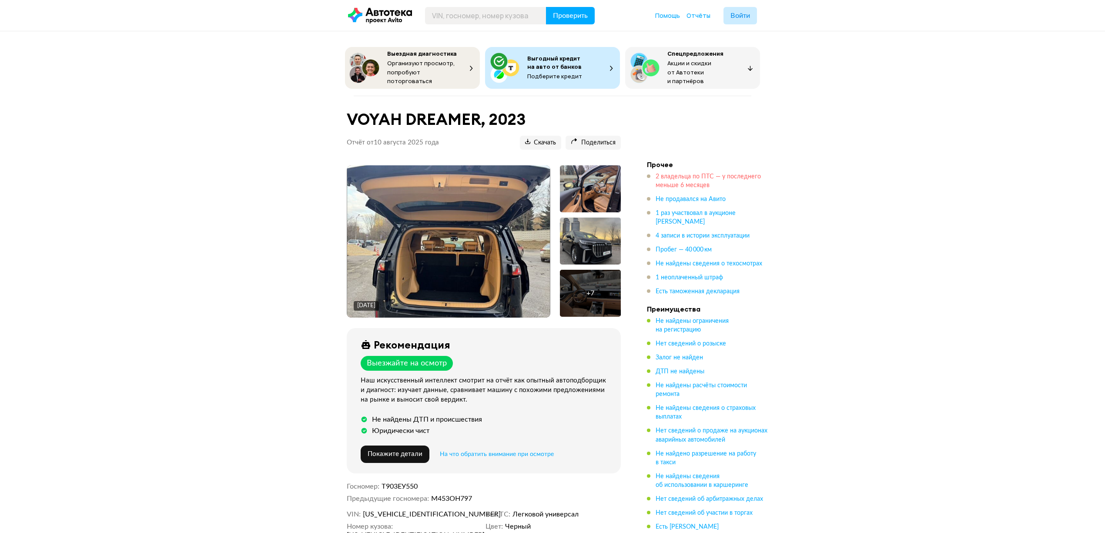
click at [695, 181] on span "2 владельца по ПТС — у последнего меньше 6 месяцев" at bounding box center [708, 181] width 105 height 15
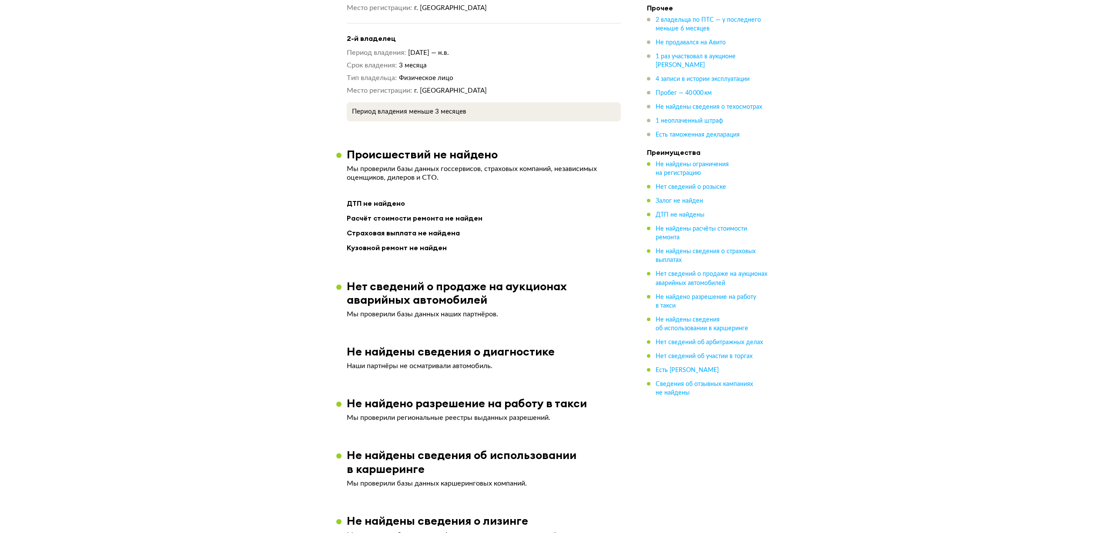
scroll to position [678, 0]
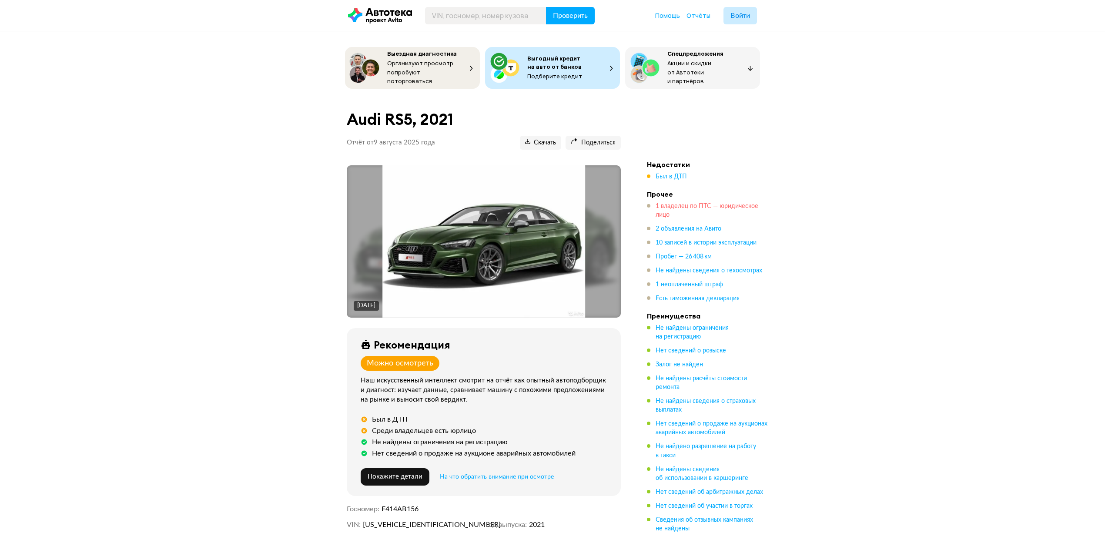
click at [682, 203] on span "1 владелец по ПТС — юридическое лицо" at bounding box center [707, 210] width 103 height 15
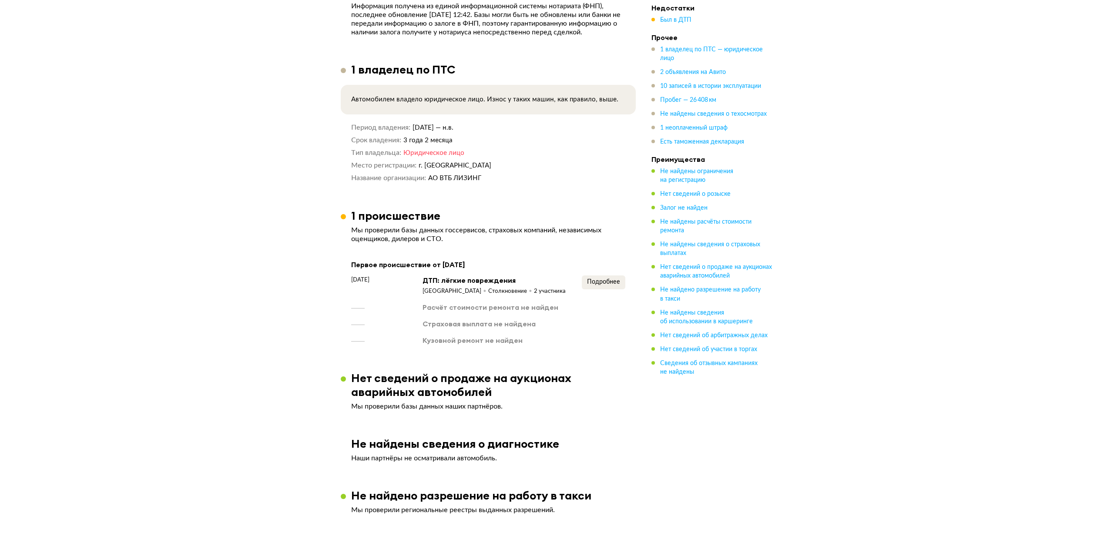
scroll to position [756, 0]
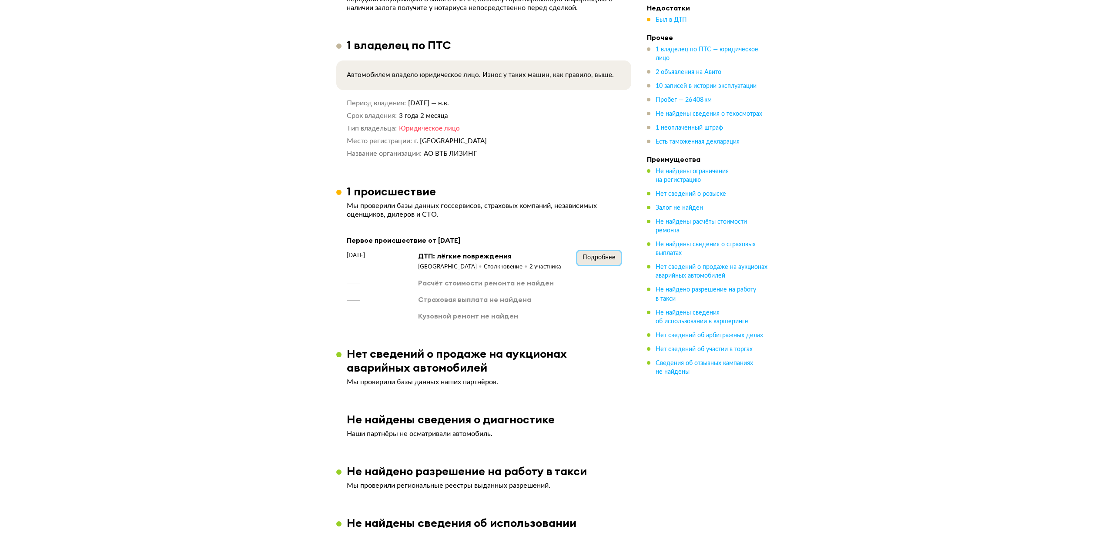
click at [604, 265] on button "Подробнее" at bounding box center [600, 258] width 44 height 14
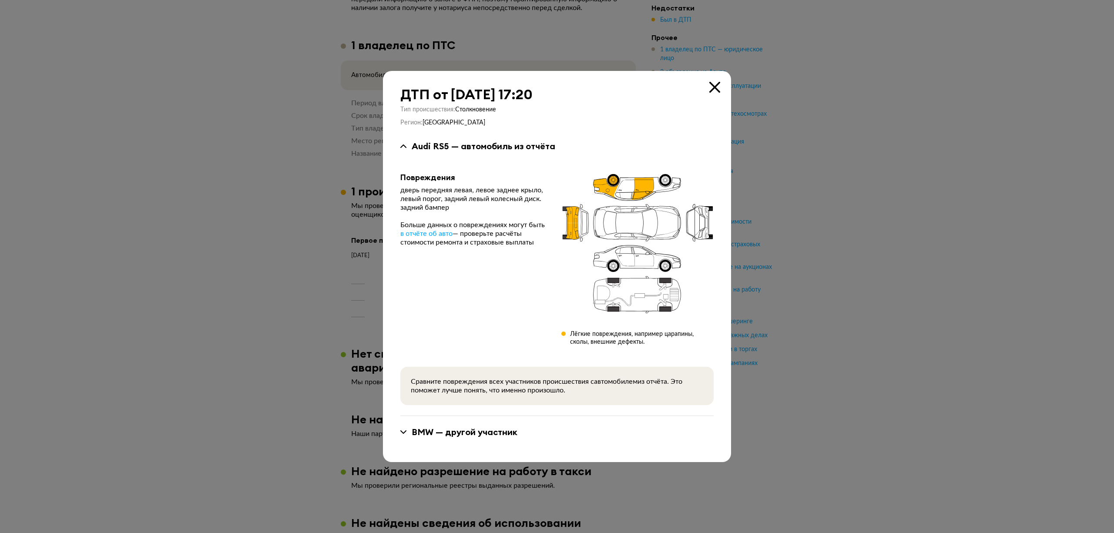
click at [407, 430] on div "BMW — другой участник" at bounding box center [556, 432] width 313 height 11
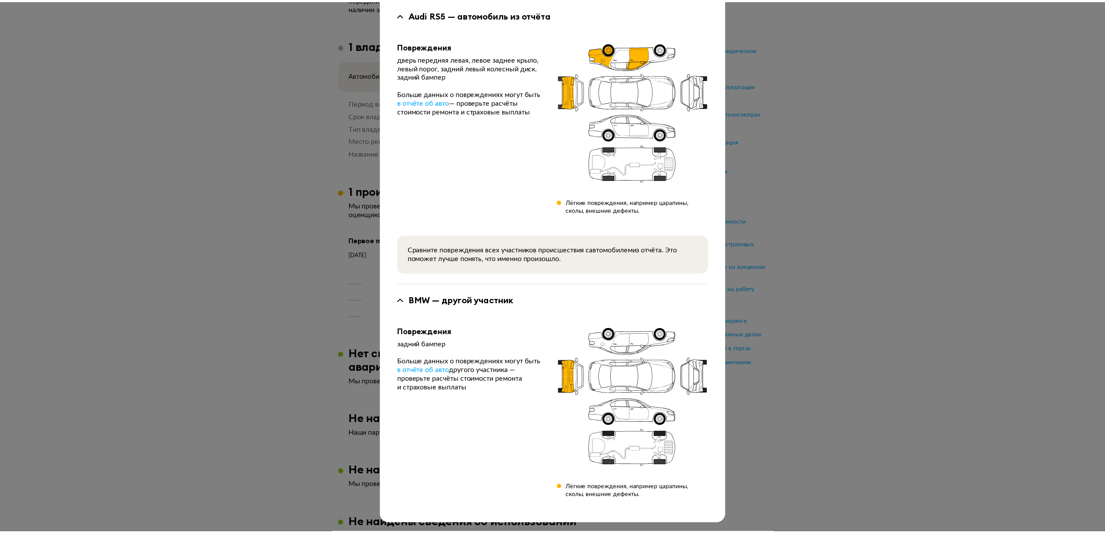
scroll to position [0, 0]
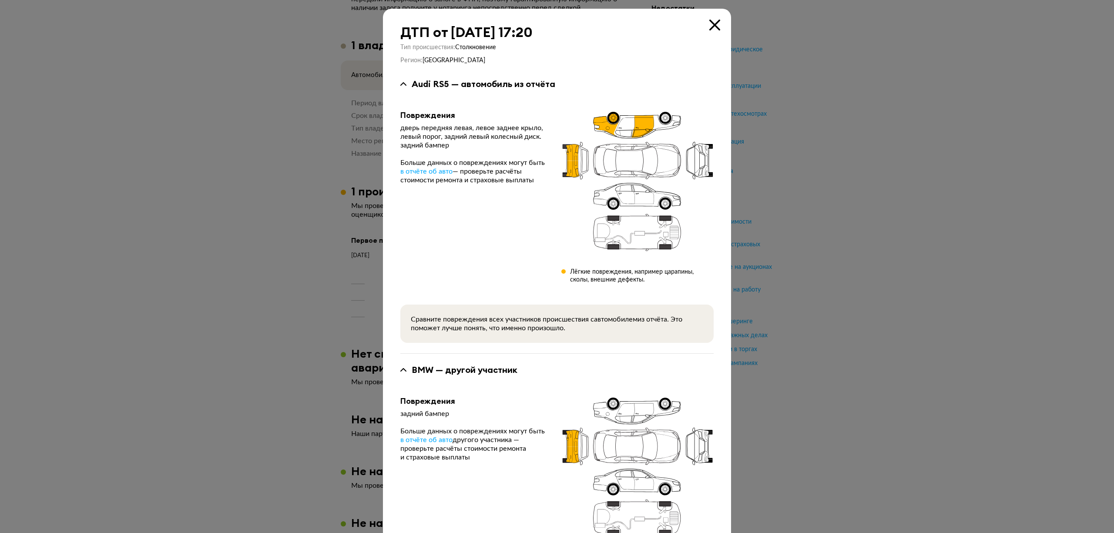
click at [714, 21] on icon at bounding box center [714, 25] width 11 height 11
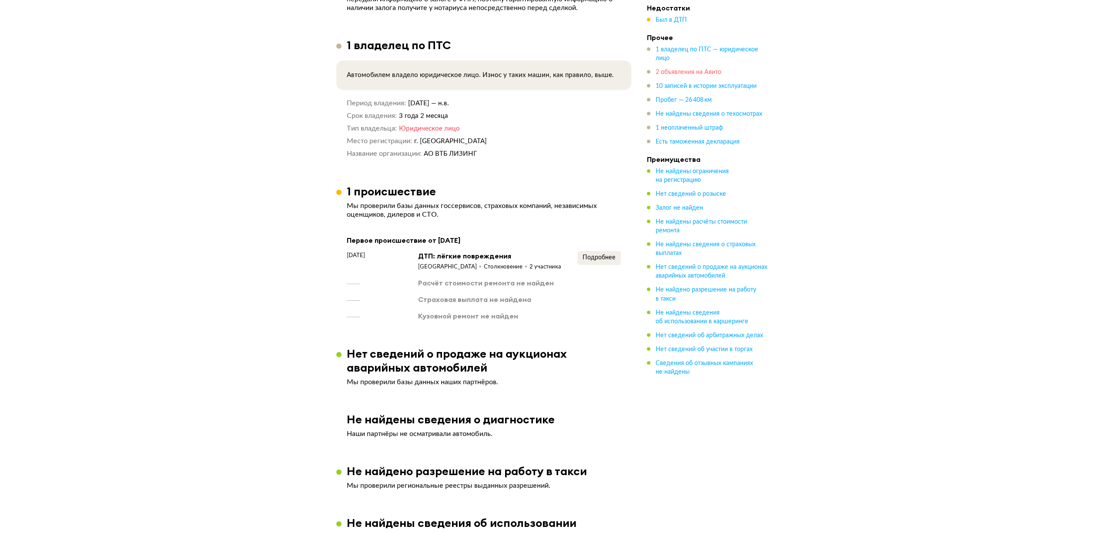
click at [688, 71] on span "2 объявления на Авито" at bounding box center [689, 72] width 66 height 6
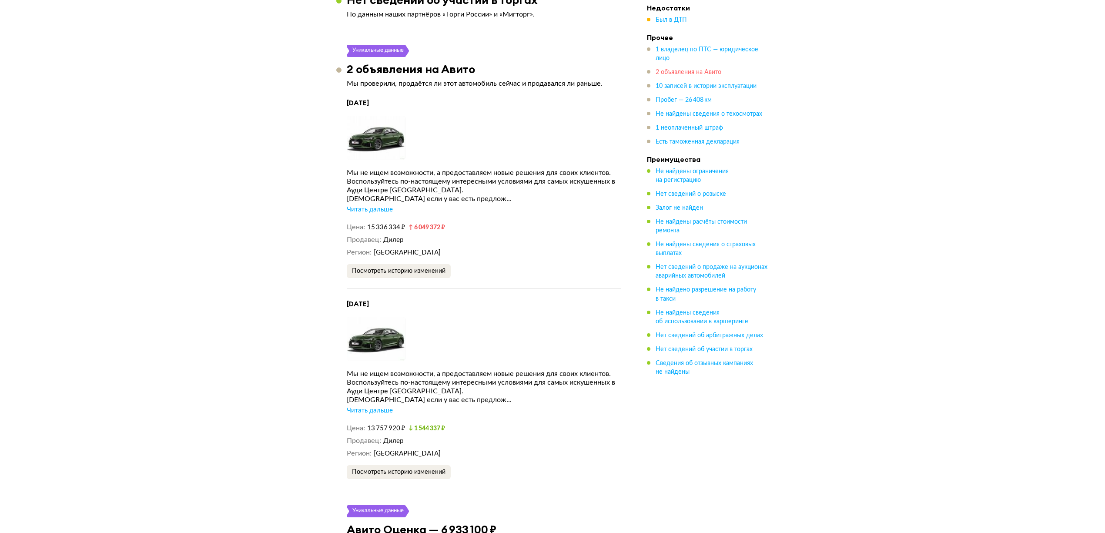
scroll to position [1454, 0]
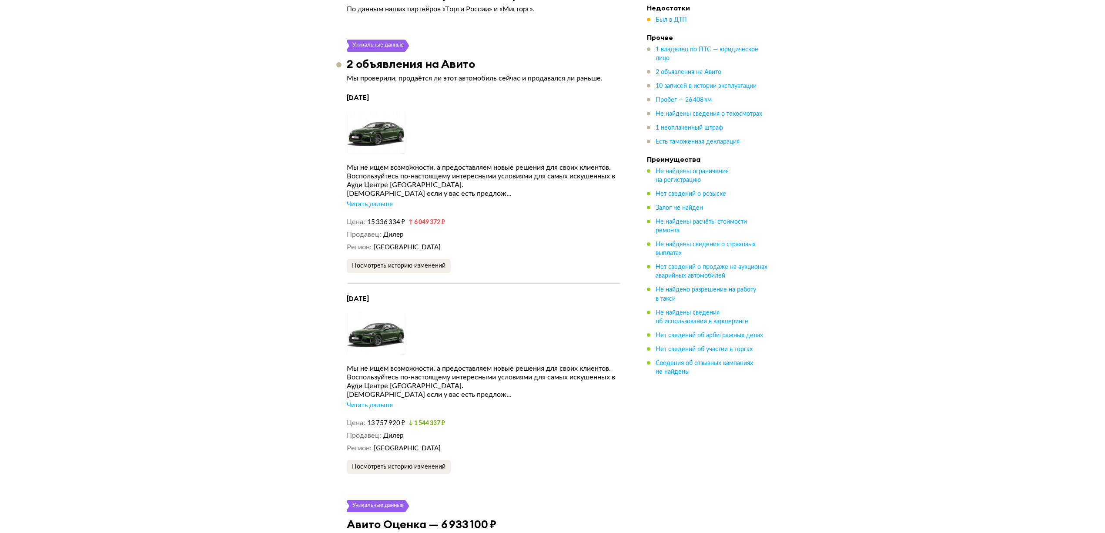
click at [360, 206] on div "Читать дальше" at bounding box center [370, 204] width 46 height 9
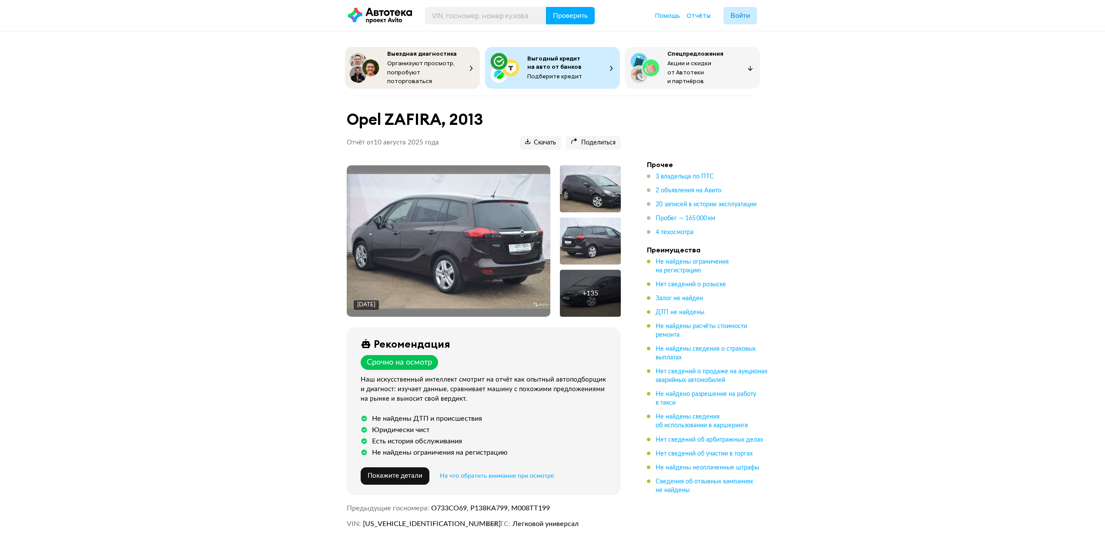
scroll to position [58, 0]
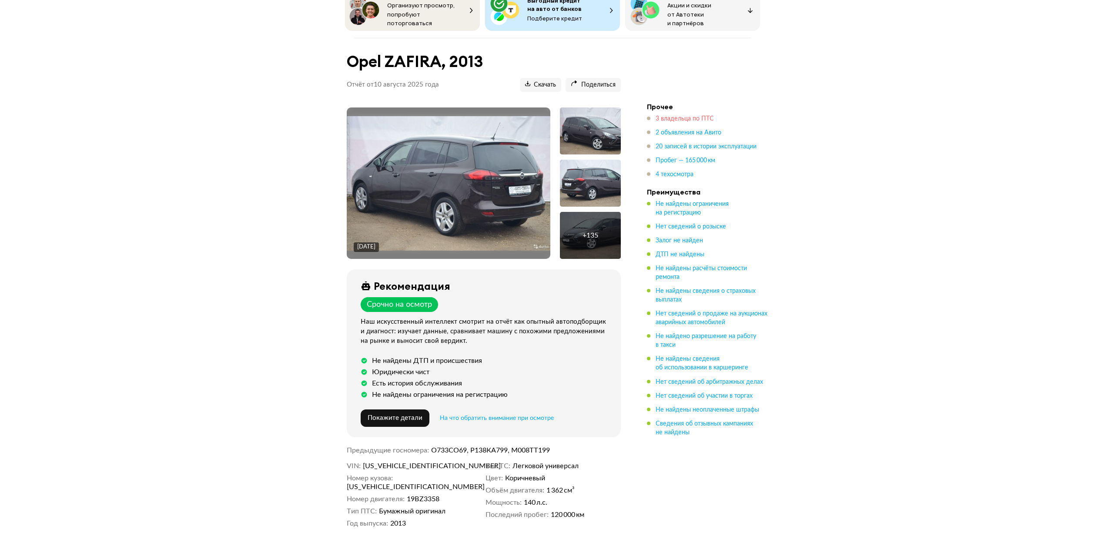
click at [678, 116] on span "3 владельца по ПТС" at bounding box center [685, 119] width 58 height 6
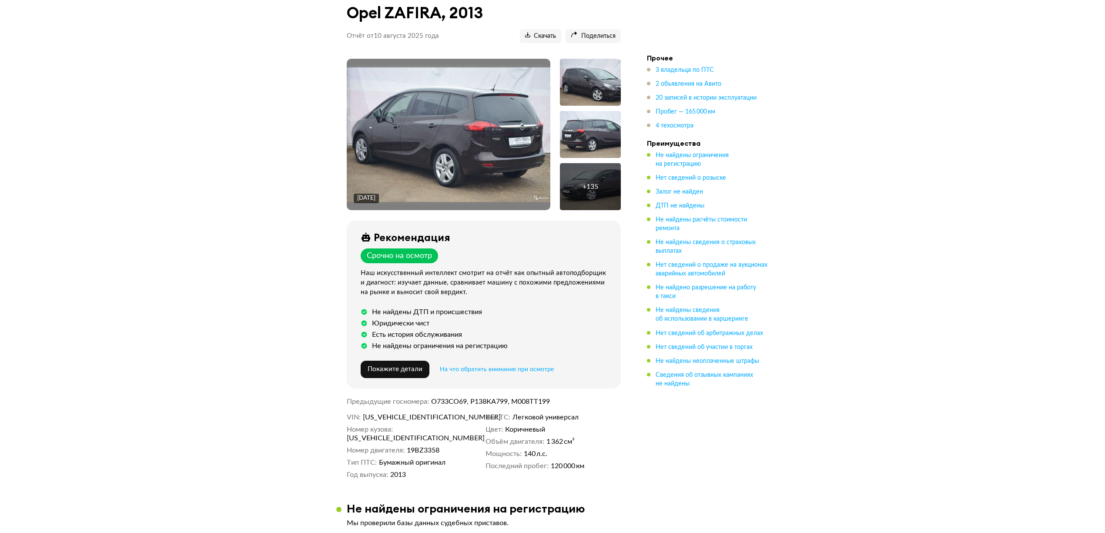
scroll to position [49, 0]
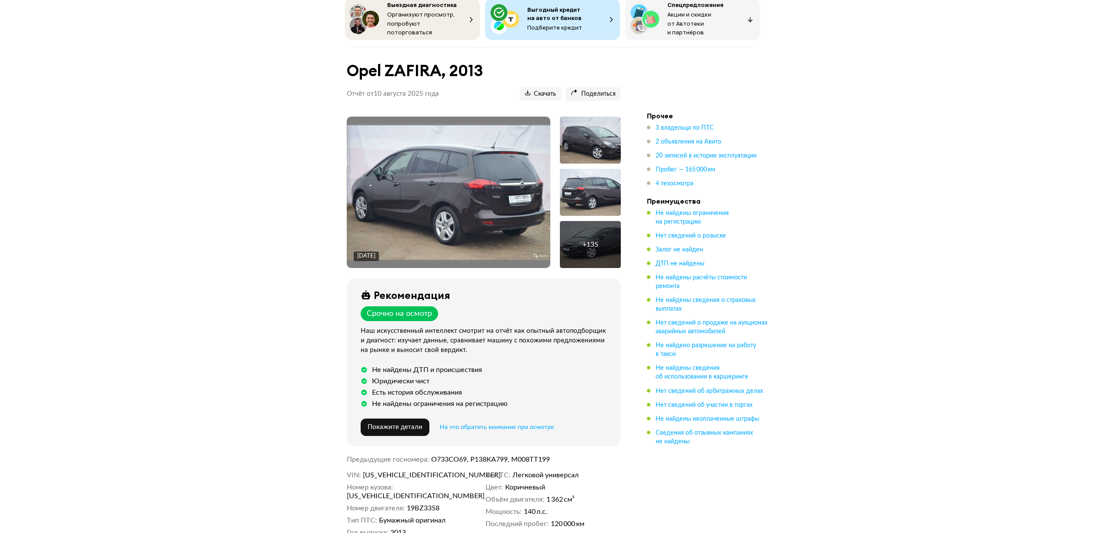
click at [454, 198] on img at bounding box center [449, 192] width 204 height 134
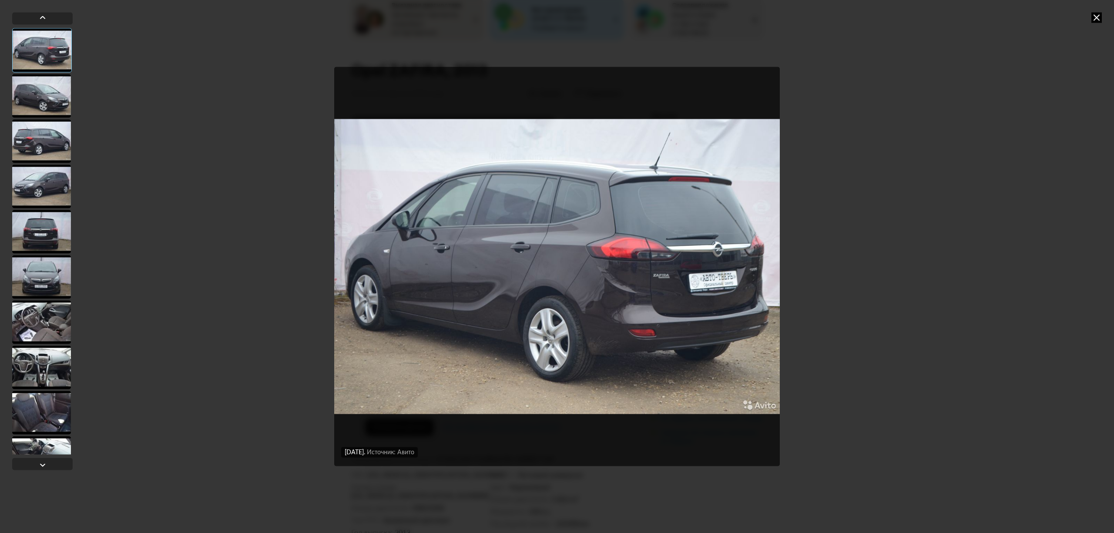
click at [46, 324] on div at bounding box center [41, 322] width 59 height 44
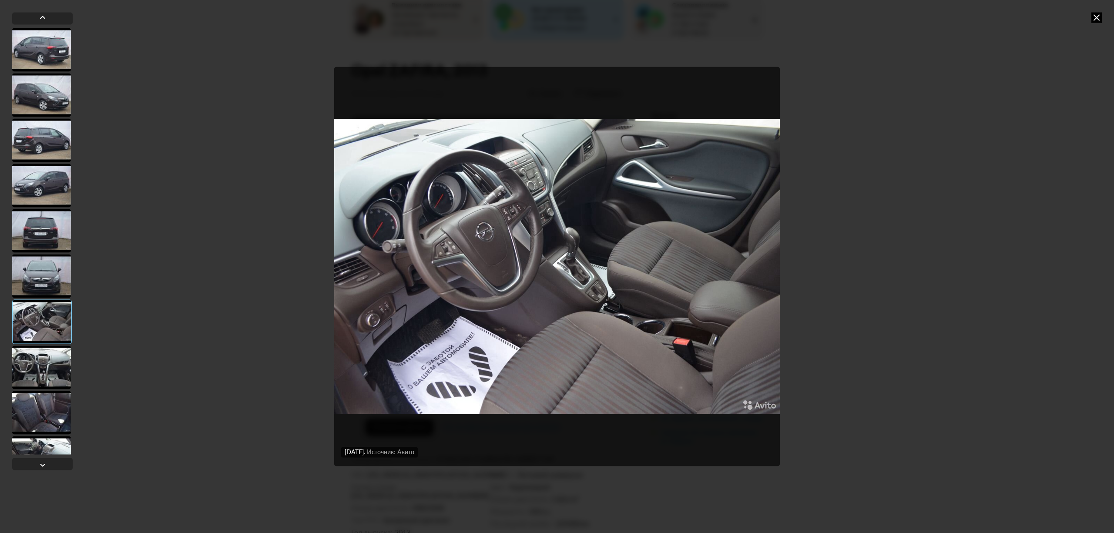
click at [33, 373] on div at bounding box center [41, 368] width 59 height 44
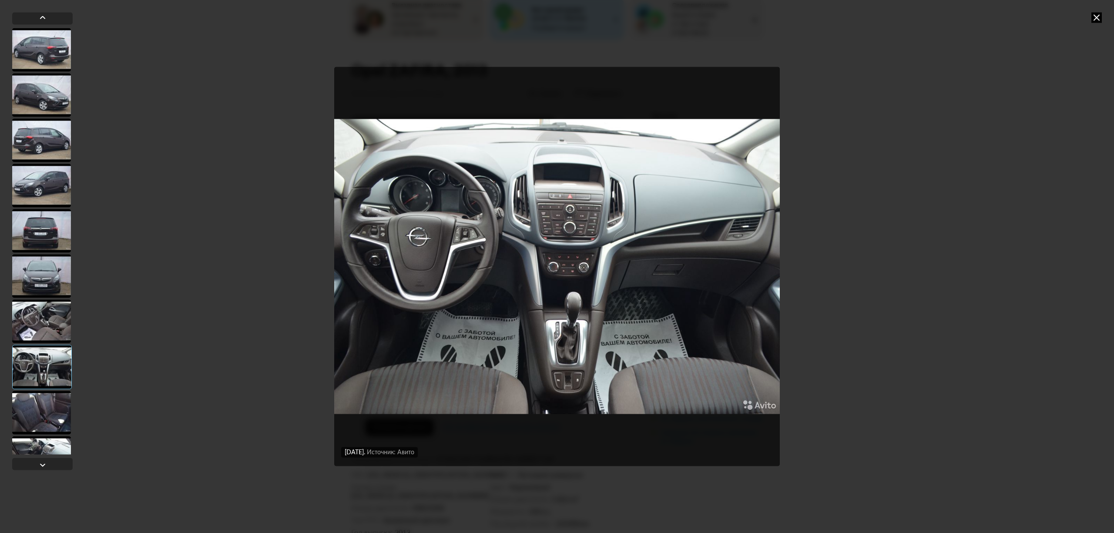
click at [34, 410] on div at bounding box center [41, 413] width 59 height 44
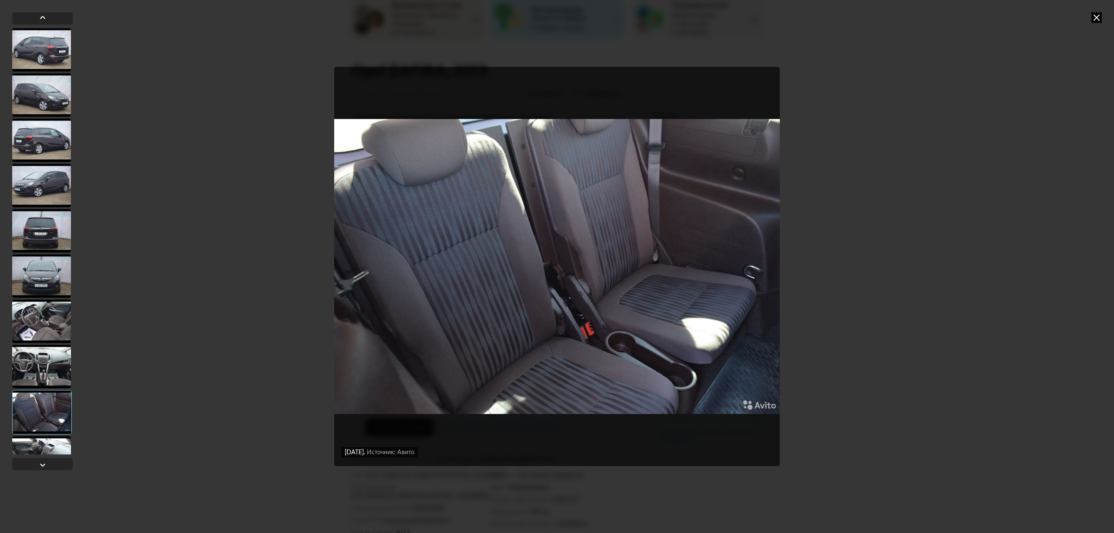
click at [39, 453] on div at bounding box center [41, 458] width 59 height 44
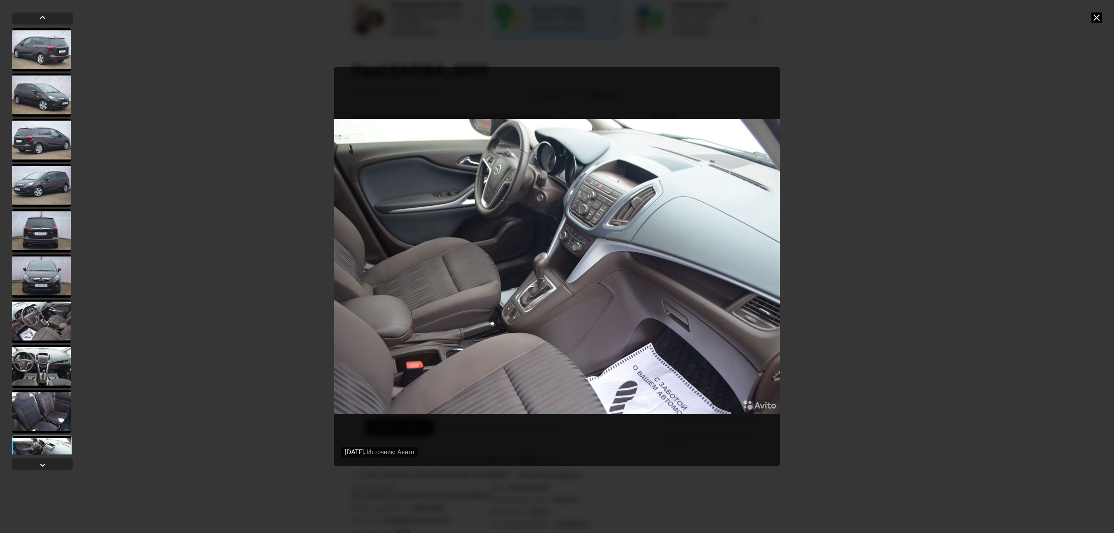
click at [1097, 13] on icon at bounding box center [1097, 17] width 10 height 10
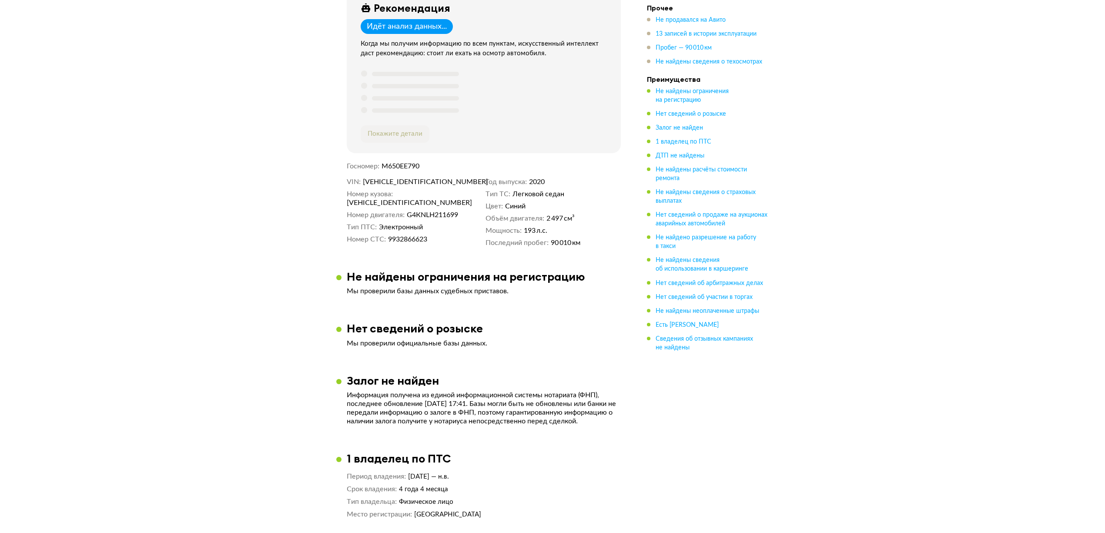
scroll to position [290, 0]
